Goal: Task Accomplishment & Management: Understand process/instructions

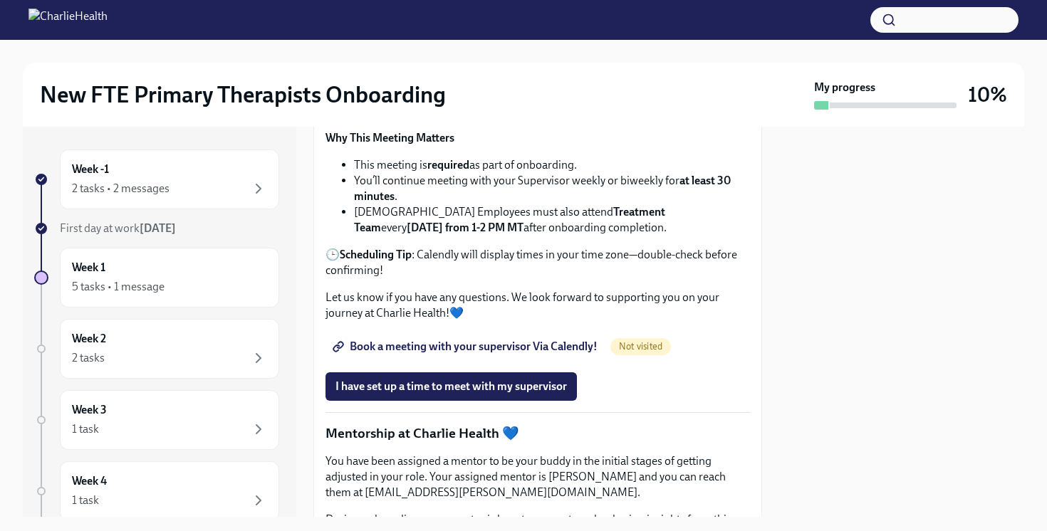
scroll to position [1310, 0]
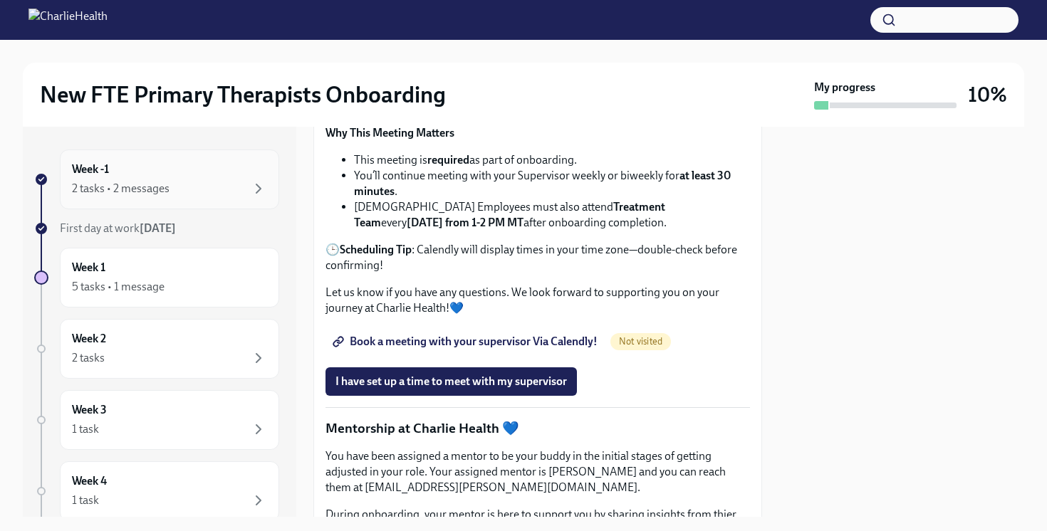
click at [119, 194] on div "2 tasks • 2 messages" at bounding box center [121, 189] width 98 height 16
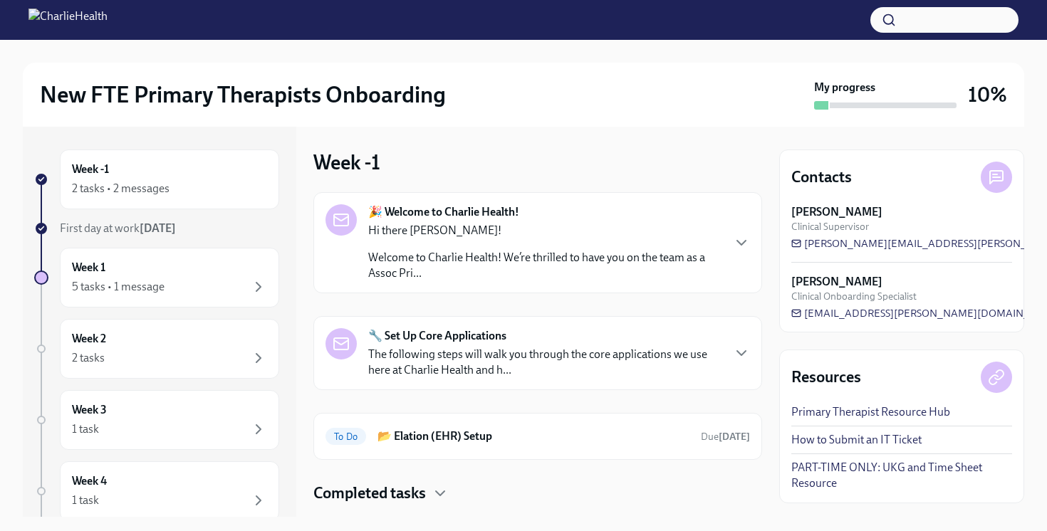
click at [498, 466] on div "🎉 Welcome to Charlie Health! Hi there [GEOGRAPHIC_DATA]! Welcome to Charlie Hea…" at bounding box center [537, 348] width 449 height 312
click at [514, 447] on div "To Do 📂 Elation (EHR) Setup Due [DATE]" at bounding box center [537, 436] width 449 height 47
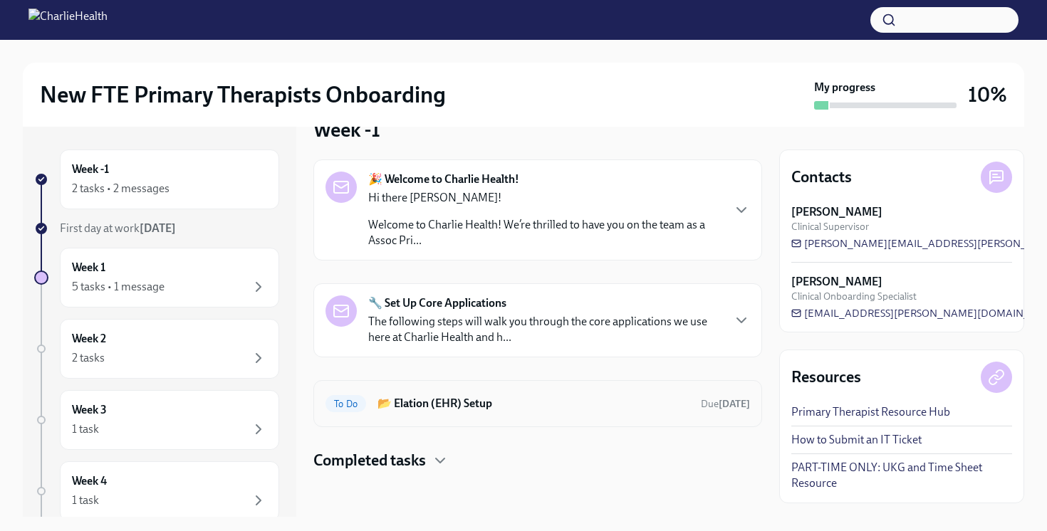
scroll to position [32, 0]
click at [621, 414] on div "To Do 📂 Elation (EHR) Setup Due [DATE]" at bounding box center [538, 404] width 425 height 23
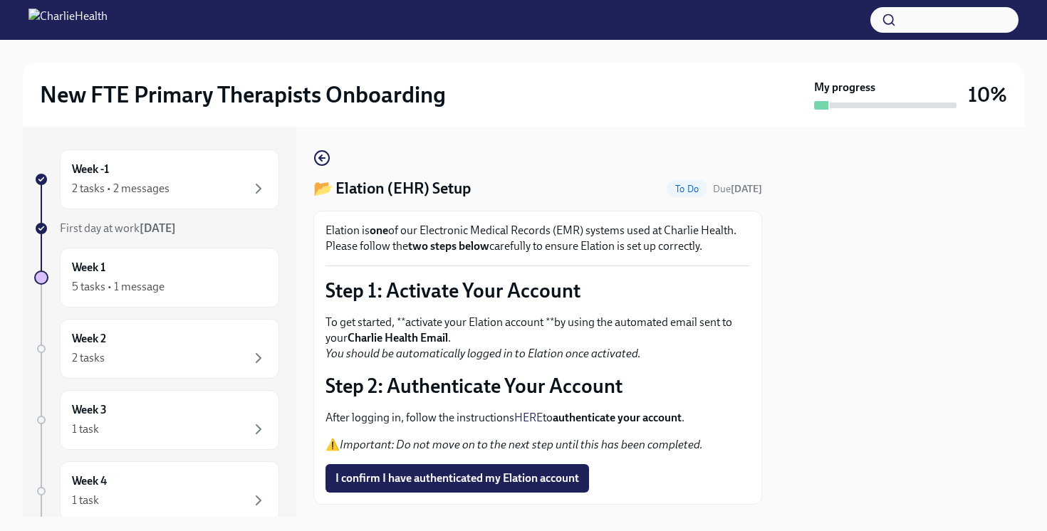
scroll to position [79, 0]
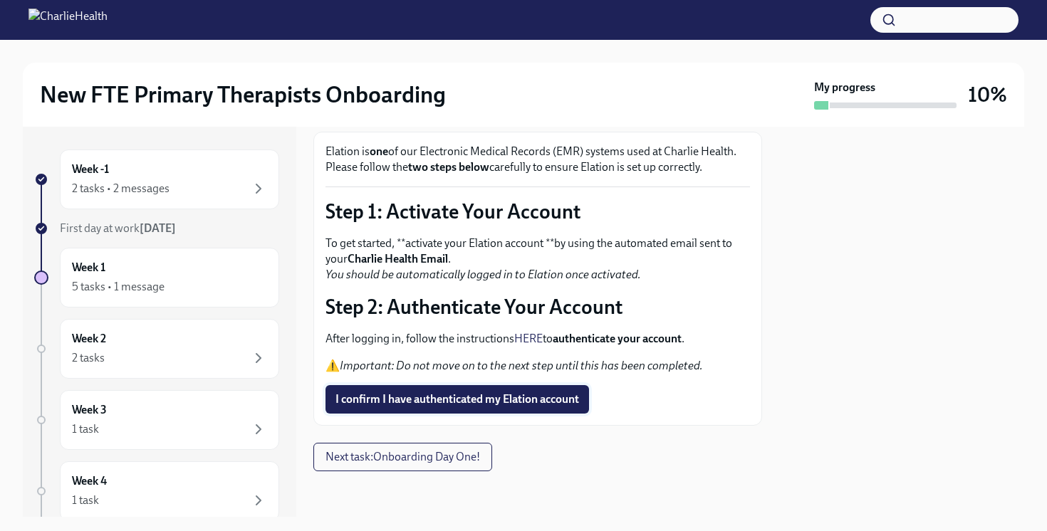
click at [537, 397] on span "I confirm I have authenticated my Elation account" at bounding box center [458, 399] width 244 height 14
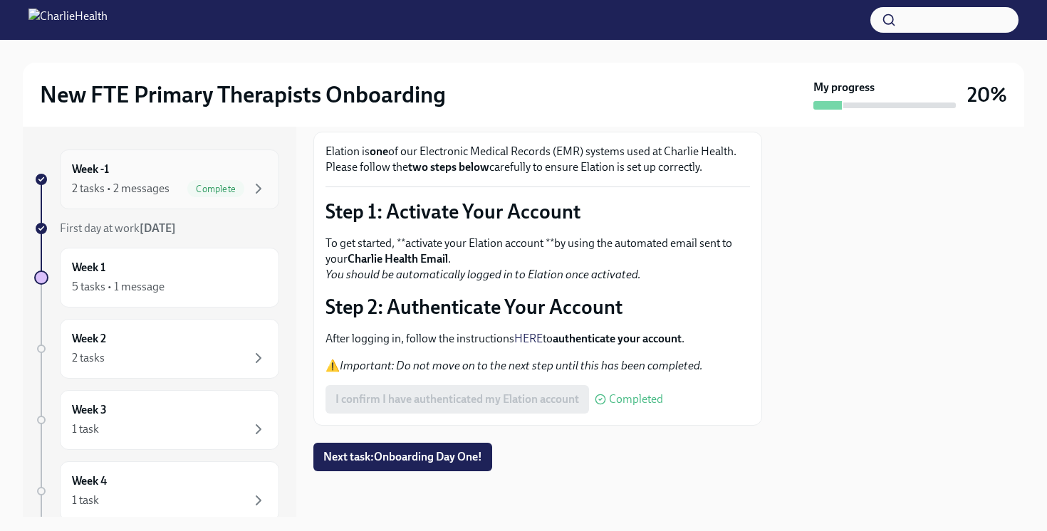
click at [185, 204] on div "Week -1 2 tasks • 2 messages Complete" at bounding box center [169, 180] width 219 height 60
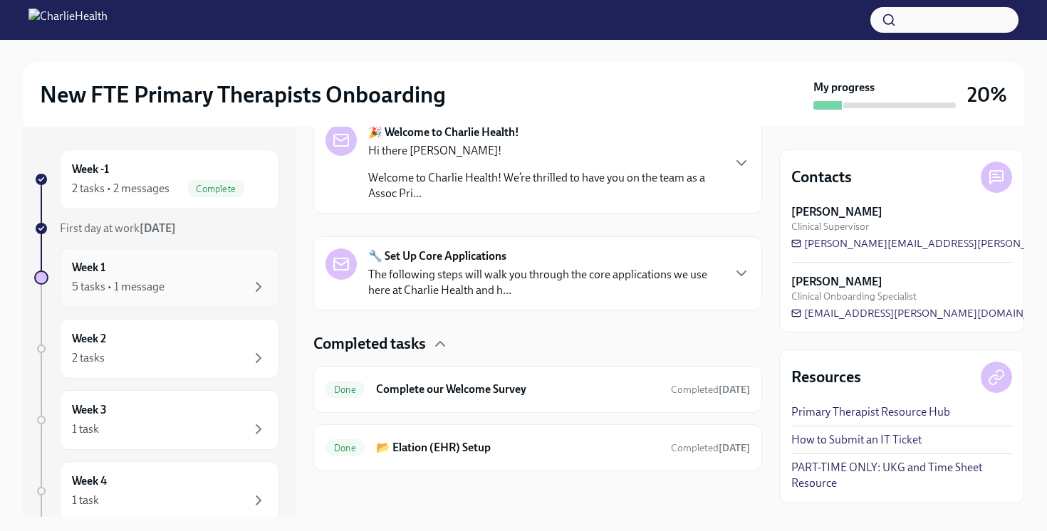
click at [172, 295] on div "5 tasks • 1 message" at bounding box center [169, 287] width 195 height 17
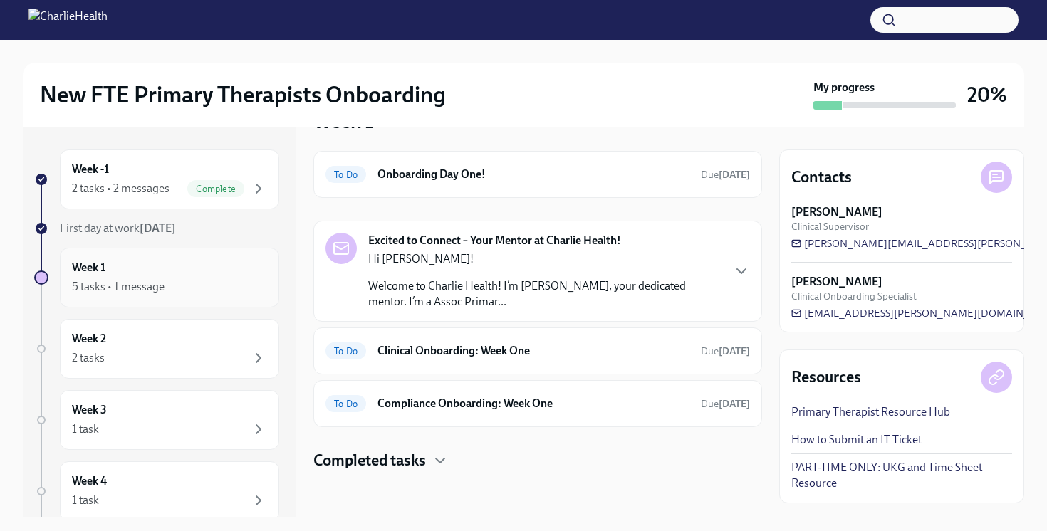
scroll to position [41, 0]
click at [464, 182] on h6 "Onboarding Day One!" at bounding box center [534, 175] width 312 height 16
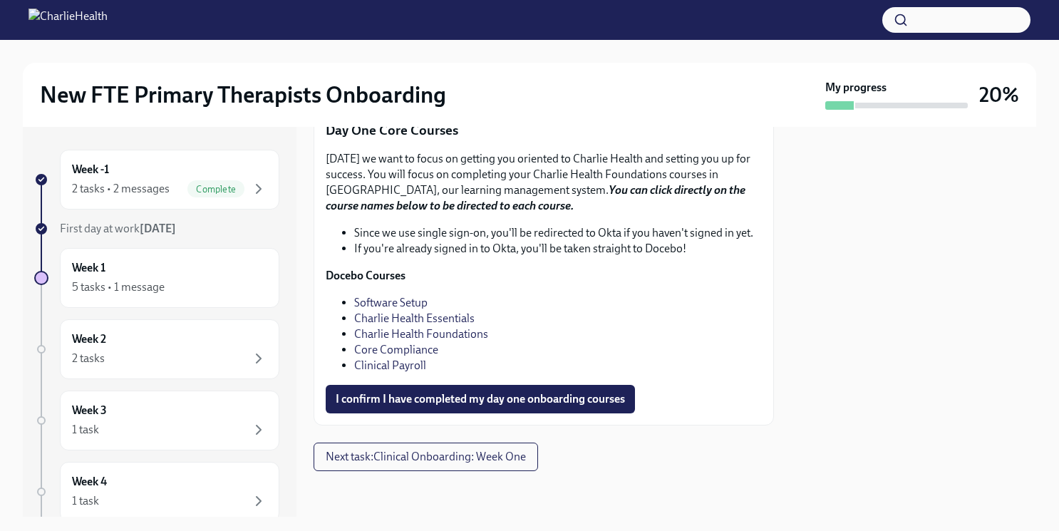
scroll to position [1943, 0]
click at [400, 309] on link "Software Setup" at bounding box center [390, 303] width 73 height 14
click at [415, 325] on link "Charlie Health Essentials" at bounding box center [414, 318] width 120 height 14
click at [449, 325] on link "Charlie Health Essentials" at bounding box center [414, 318] width 120 height 14
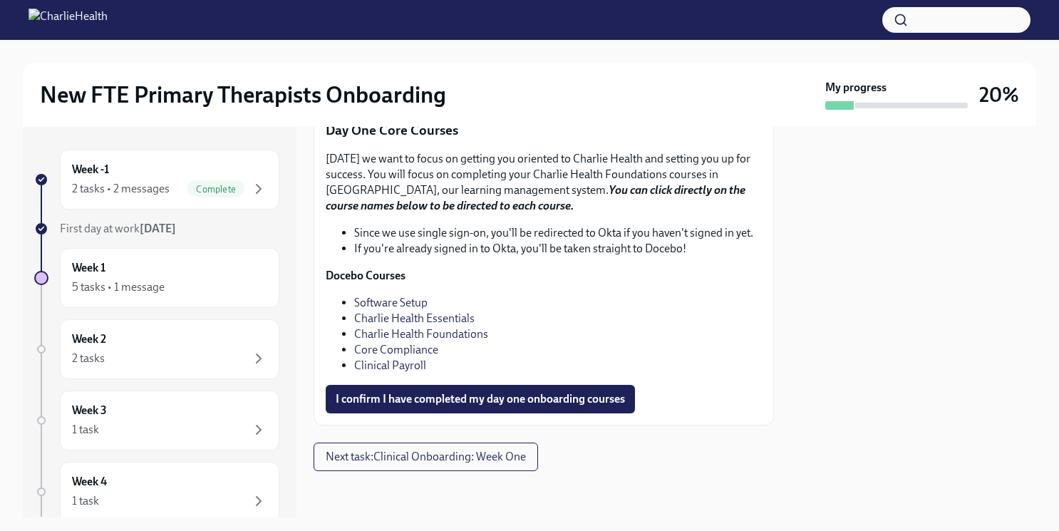
click at [435, 319] on link "Charlie Health Essentials" at bounding box center [414, 318] width 120 height 14
click at [430, 318] on link "Charlie Health Essentials" at bounding box center [414, 318] width 120 height 14
click at [446, 333] on link "Charlie Health Foundations" at bounding box center [421, 334] width 134 height 14
click at [432, 323] on link "Charlie Health Essentials" at bounding box center [414, 318] width 120 height 14
click at [440, 338] on link "Charlie Health Foundations" at bounding box center [421, 334] width 134 height 14
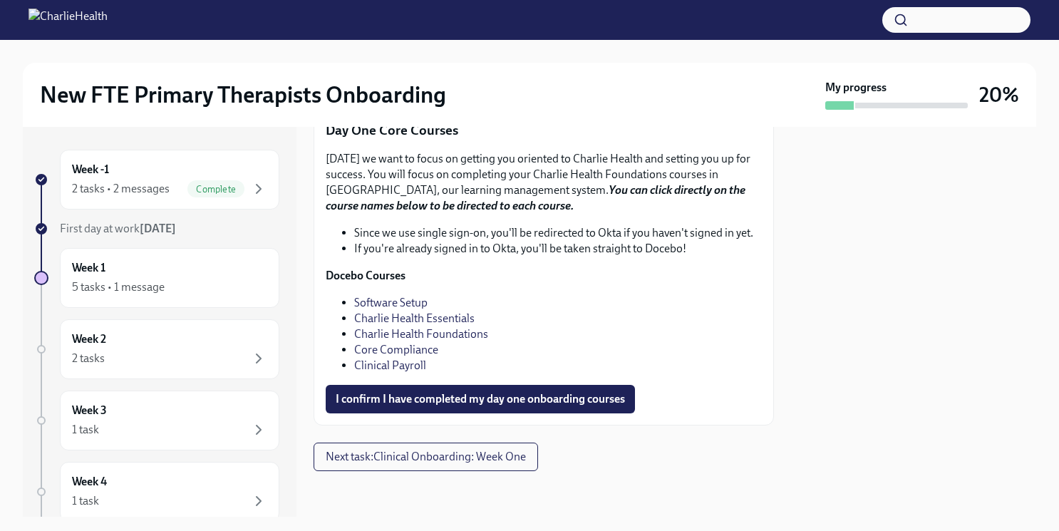
click at [378, 355] on link "Core Compliance" at bounding box center [396, 350] width 84 height 14
click at [382, 366] on link "Clinical Payroll" at bounding box center [390, 365] width 72 height 14
click at [587, 270] on p "Docebo Courses" at bounding box center [544, 276] width 436 height 16
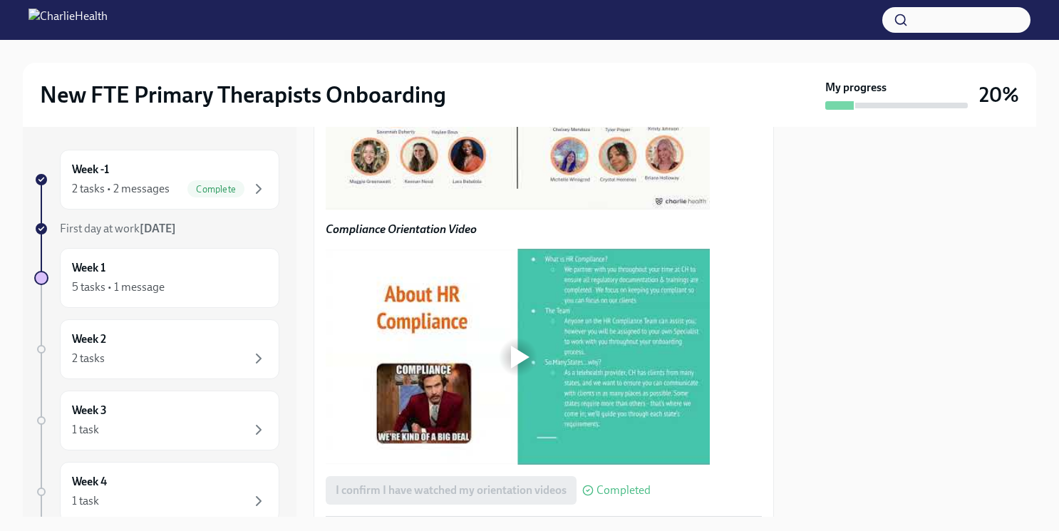
scroll to position [1659, 0]
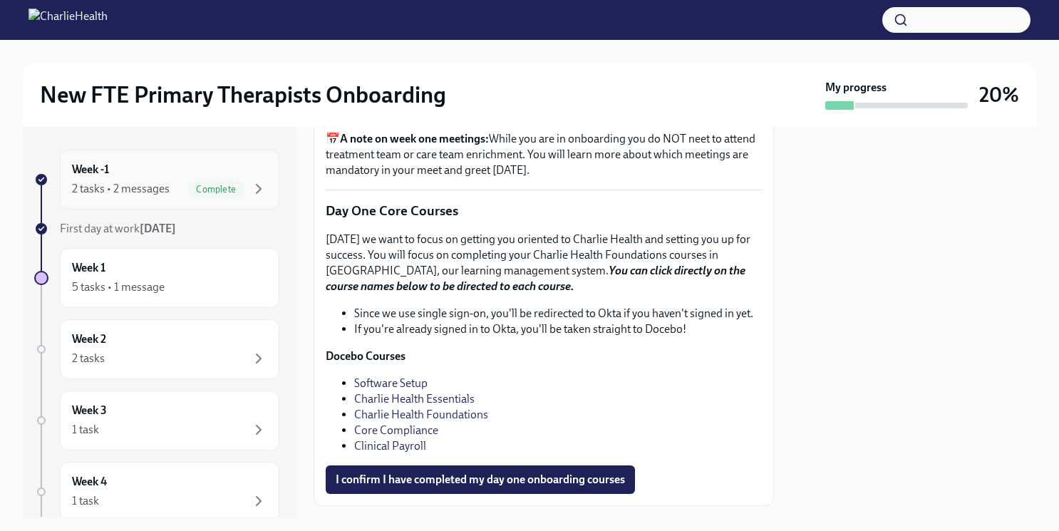
click at [241, 162] on div "Week -1 2 tasks • 2 messages Complete" at bounding box center [169, 180] width 195 height 36
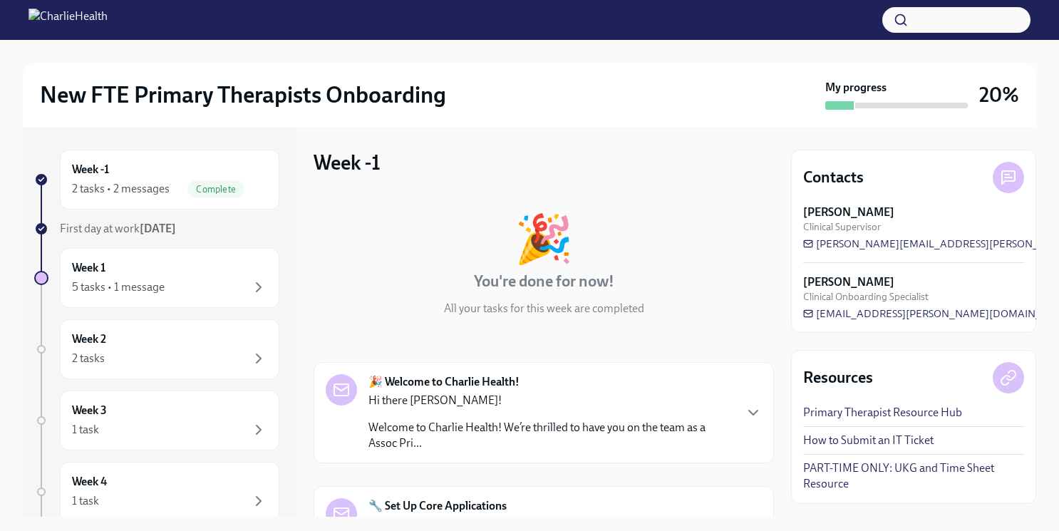
scroll to position [250, 0]
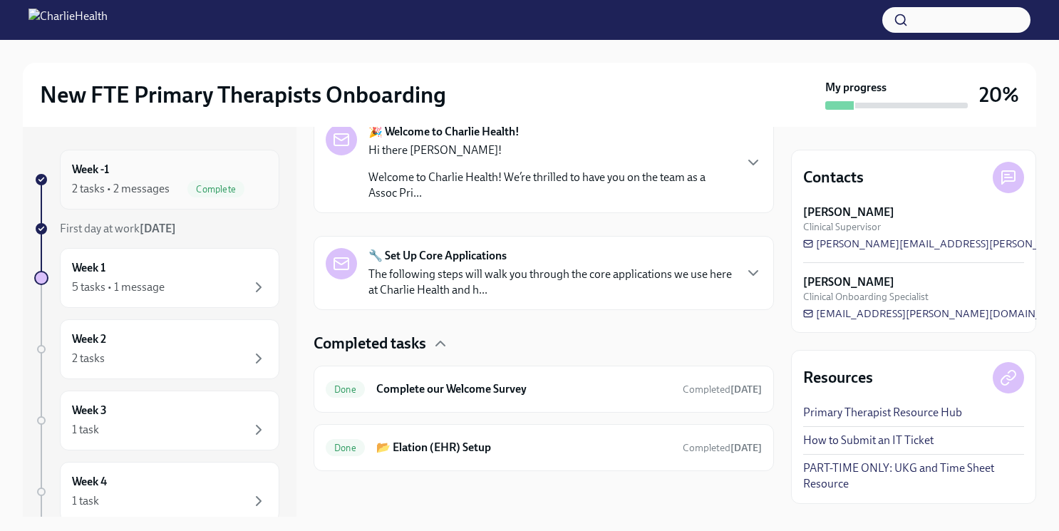
click at [202, 175] on div "Week -1 2 tasks • 2 messages Complete" at bounding box center [169, 180] width 195 height 36
click at [362, 406] on div "Done Complete our Welcome Survey Completed [DATE]" at bounding box center [543, 388] width 460 height 47
click at [436, 386] on h6 "Complete our Welcome Survey" at bounding box center [523, 389] width 295 height 16
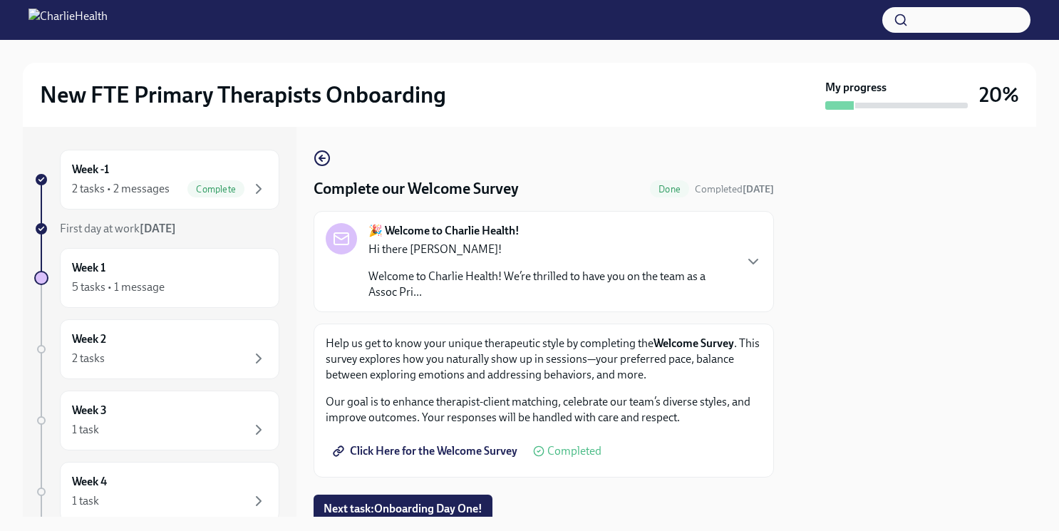
scroll to position [52, 0]
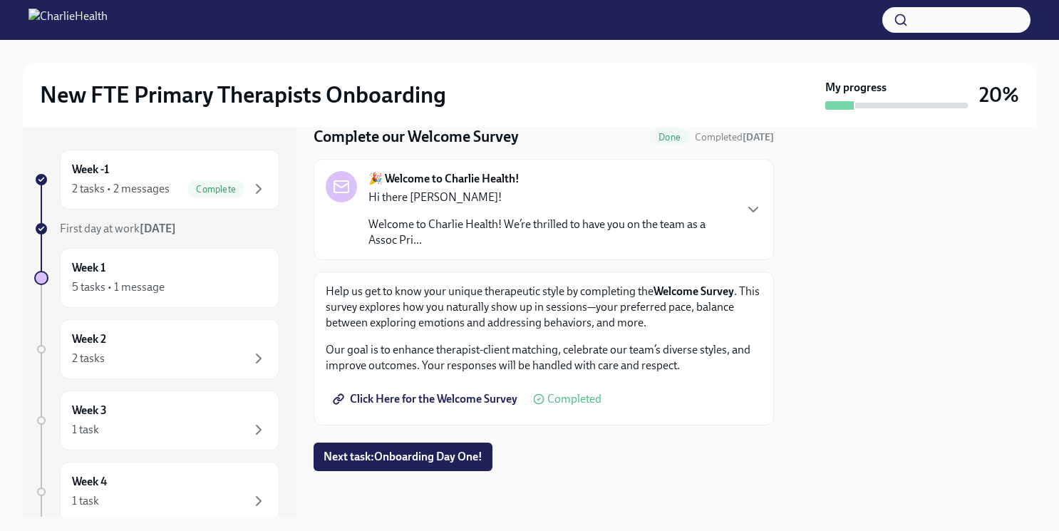
click at [469, 392] on span "Click Here for the Welcome Survey" at bounding box center [427, 399] width 182 height 14
click at [136, 276] on div "Week 1 5 tasks • 1 message" at bounding box center [169, 278] width 195 height 36
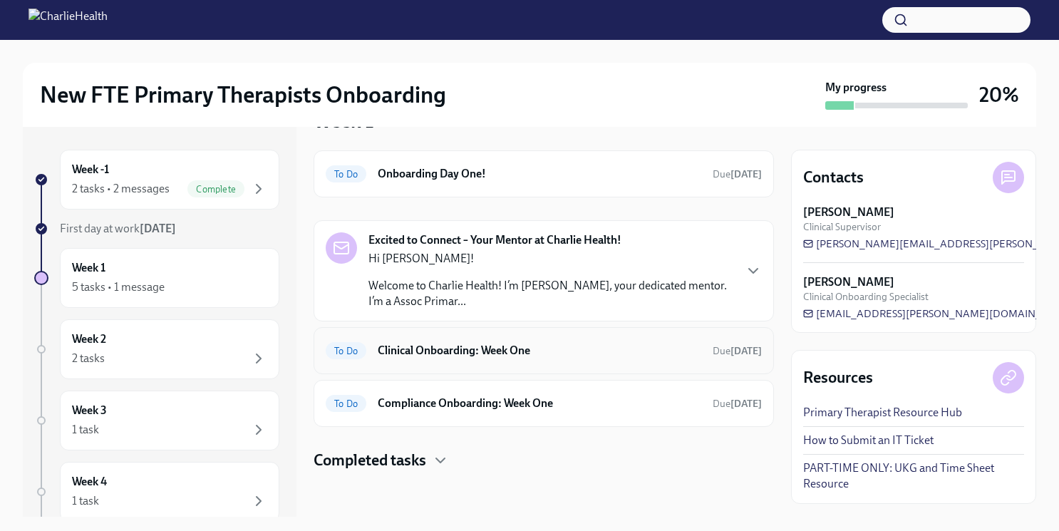
scroll to position [41, 0]
click at [496, 350] on h6 "Clinical Onboarding: Week One" at bounding box center [539, 351] width 323 height 16
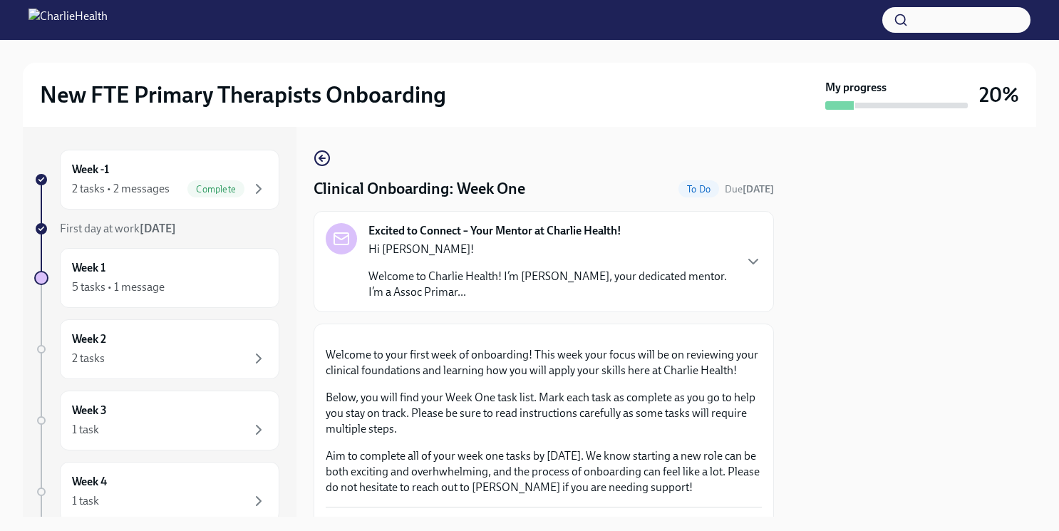
click at [556, 268] on div "Hi [PERSON_NAME]! Welcome to Charlie Health! I’m [PERSON_NAME], your dedicated …" at bounding box center [550, 270] width 365 height 58
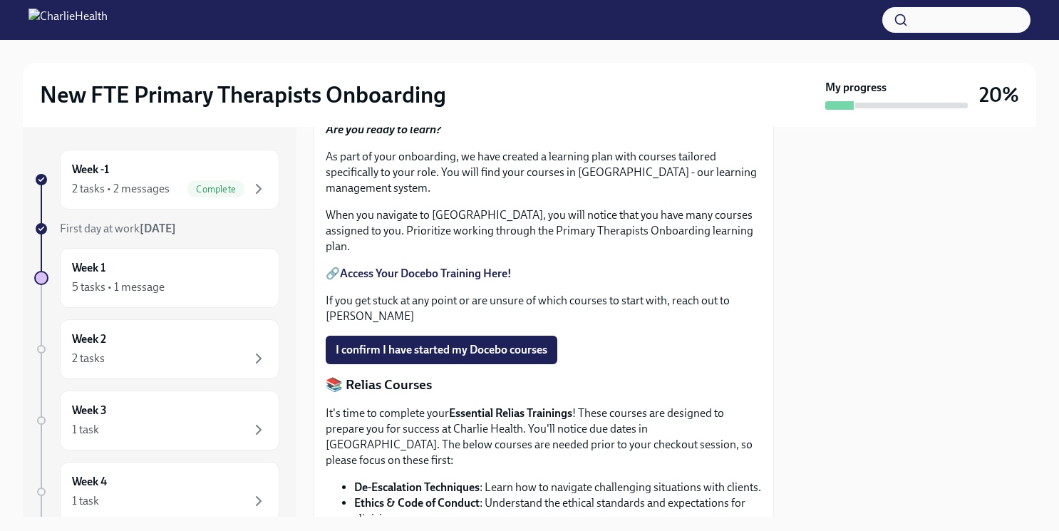
scroll to position [845, 0]
click at [167, 194] on div "2 tasks • 2 messages" at bounding box center [121, 189] width 98 height 16
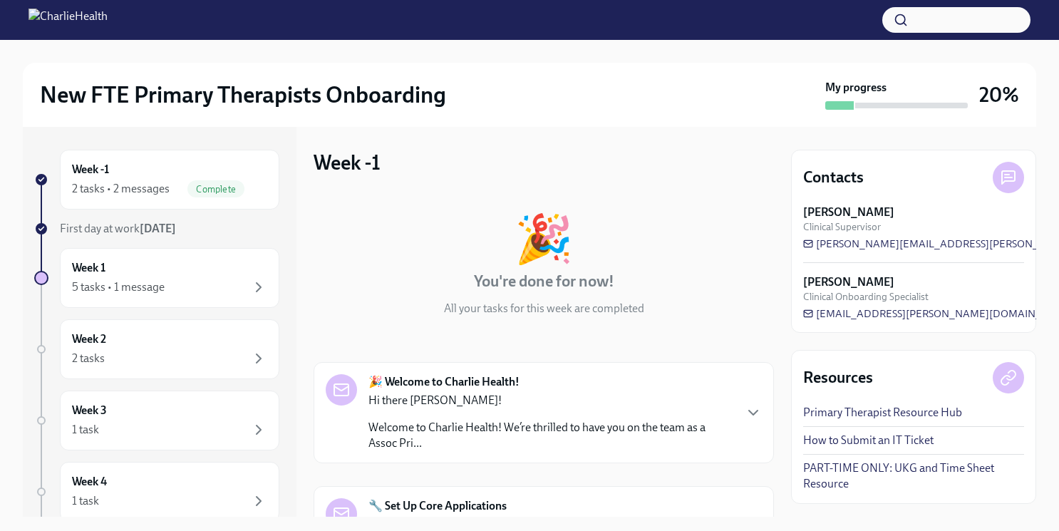
scroll to position [241, 0]
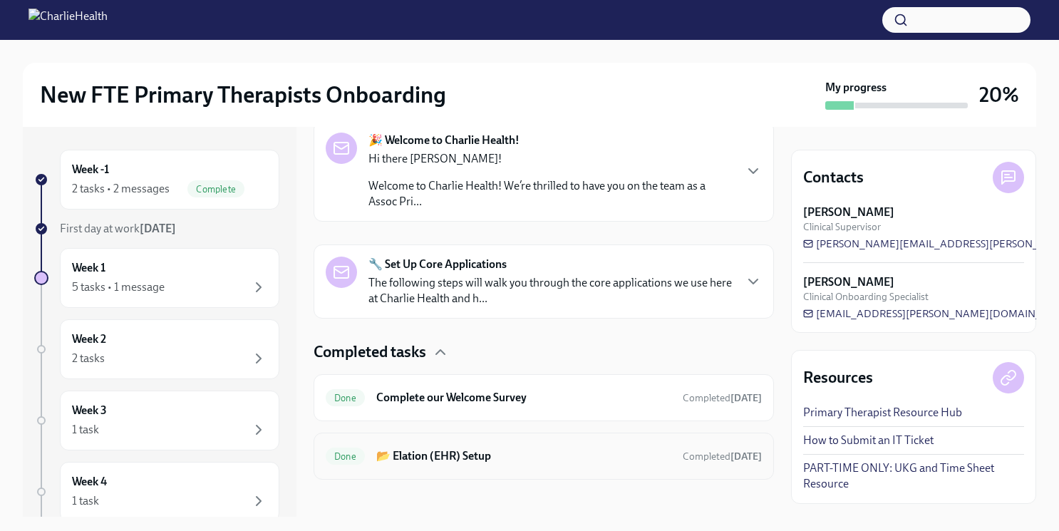
click at [468, 476] on div "Done 📂 Elation (EHR) Setup Completed [DATE]" at bounding box center [543, 455] width 460 height 47
click at [160, 289] on div "5 tasks • 1 message" at bounding box center [118, 287] width 93 height 16
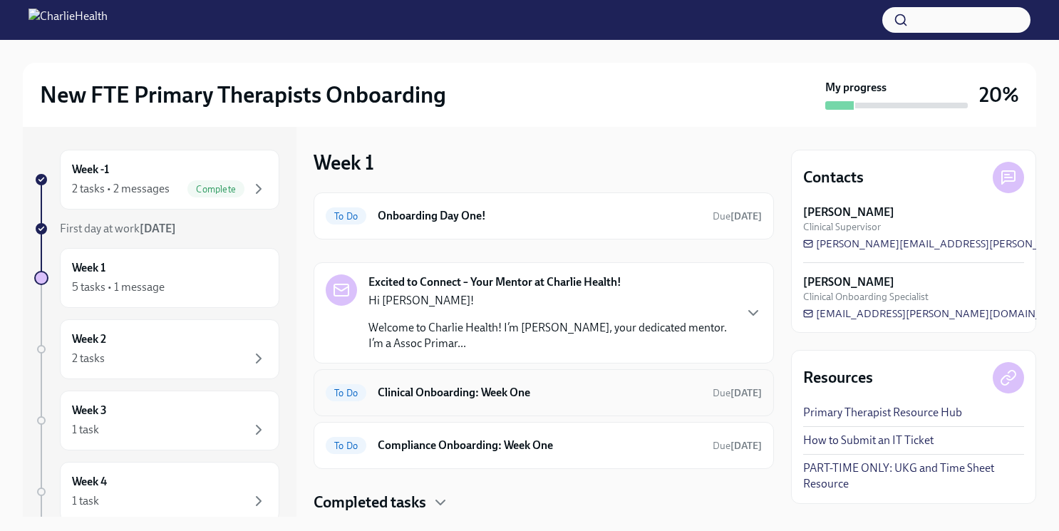
scroll to position [4, 0]
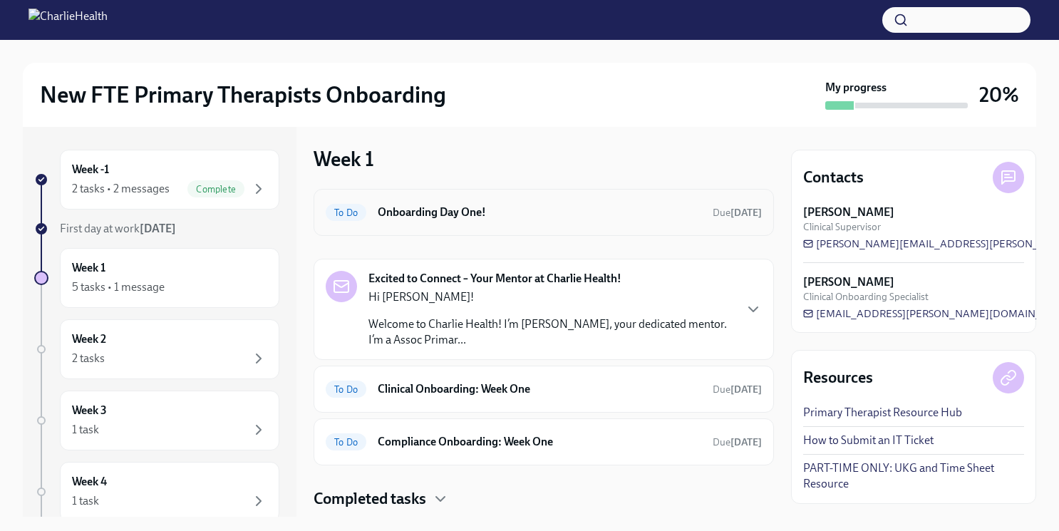
click at [500, 214] on h6 "Onboarding Day One!" at bounding box center [539, 212] width 323 height 16
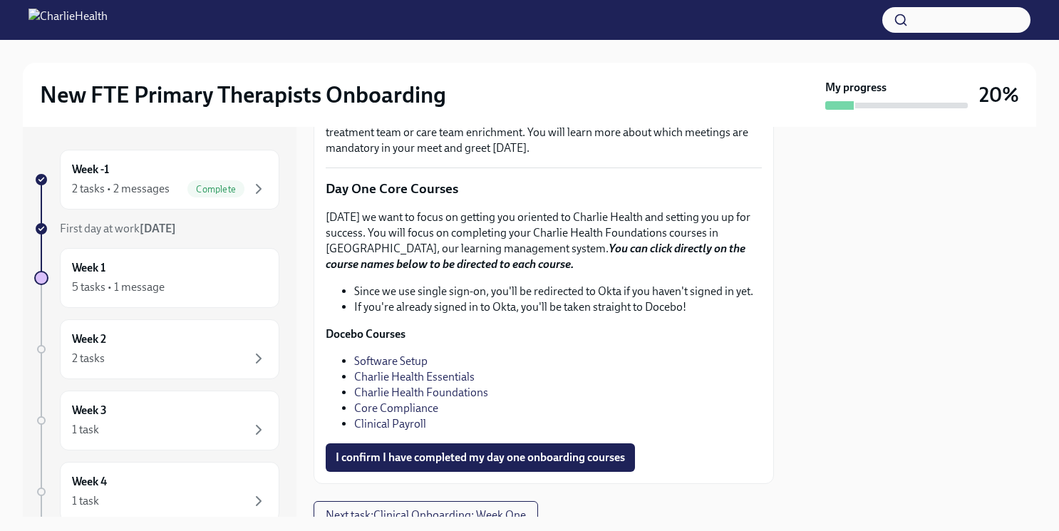
scroll to position [2023, 0]
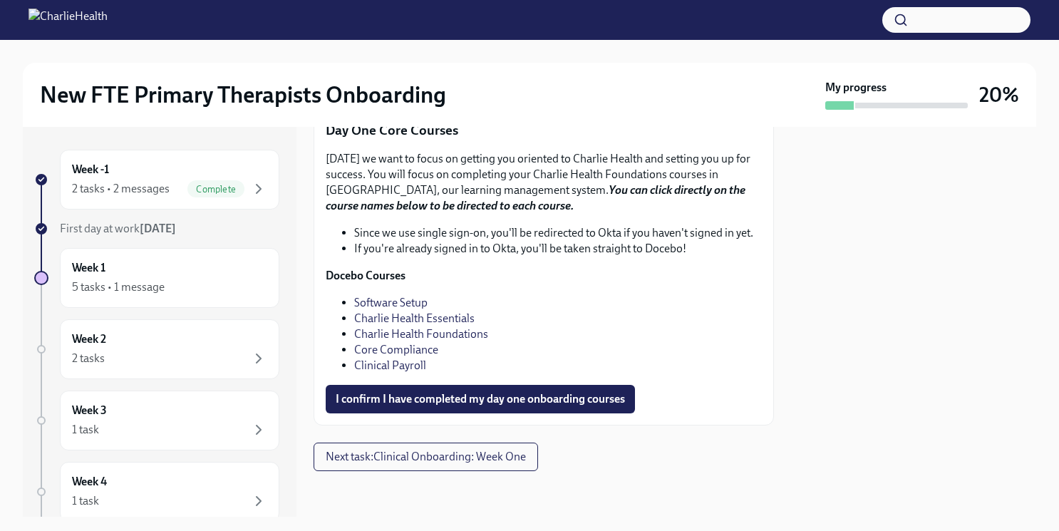
click at [415, 335] on link "Charlie Health Foundations" at bounding box center [421, 334] width 134 height 14
